Goal: Information Seeking & Learning: Find specific page/section

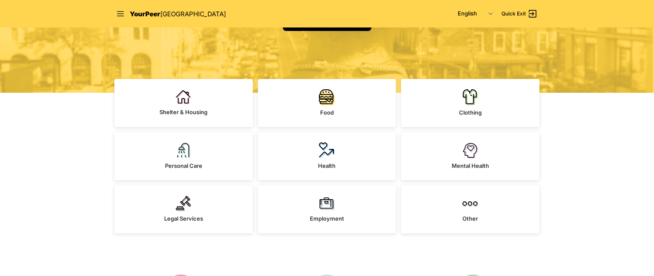
scroll to position [177, 0]
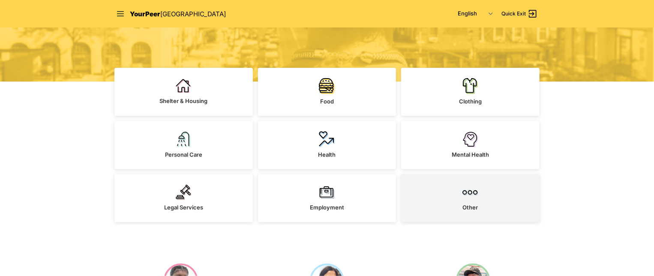
click at [443, 197] on img at bounding box center [470, 191] width 16 height 15
select select "recentlyUpdated"
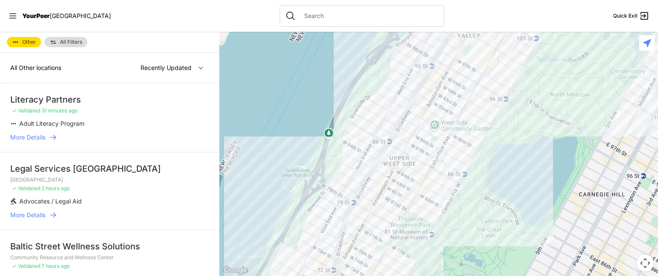
click at [311, 15] on input "text" at bounding box center [369, 16] width 140 height 9
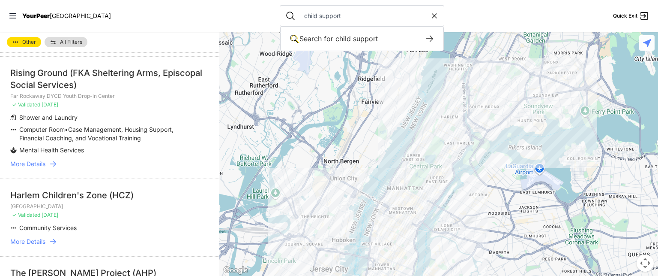
scroll to position [898, 0]
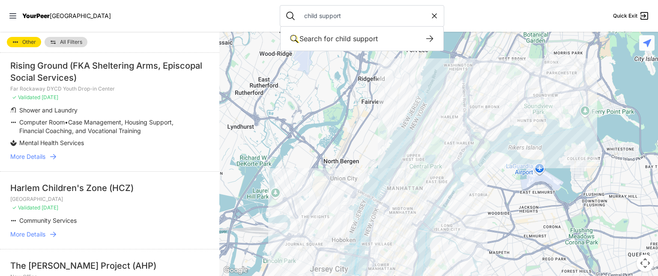
click at [331, 13] on input "child support" at bounding box center [364, 16] width 131 height 9
type input "child support + father"
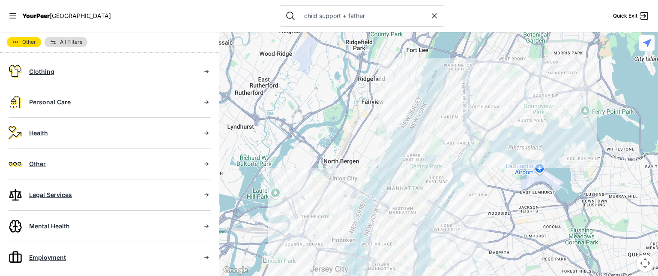
scroll to position [152, 0]
